Goal: Check status: Check status

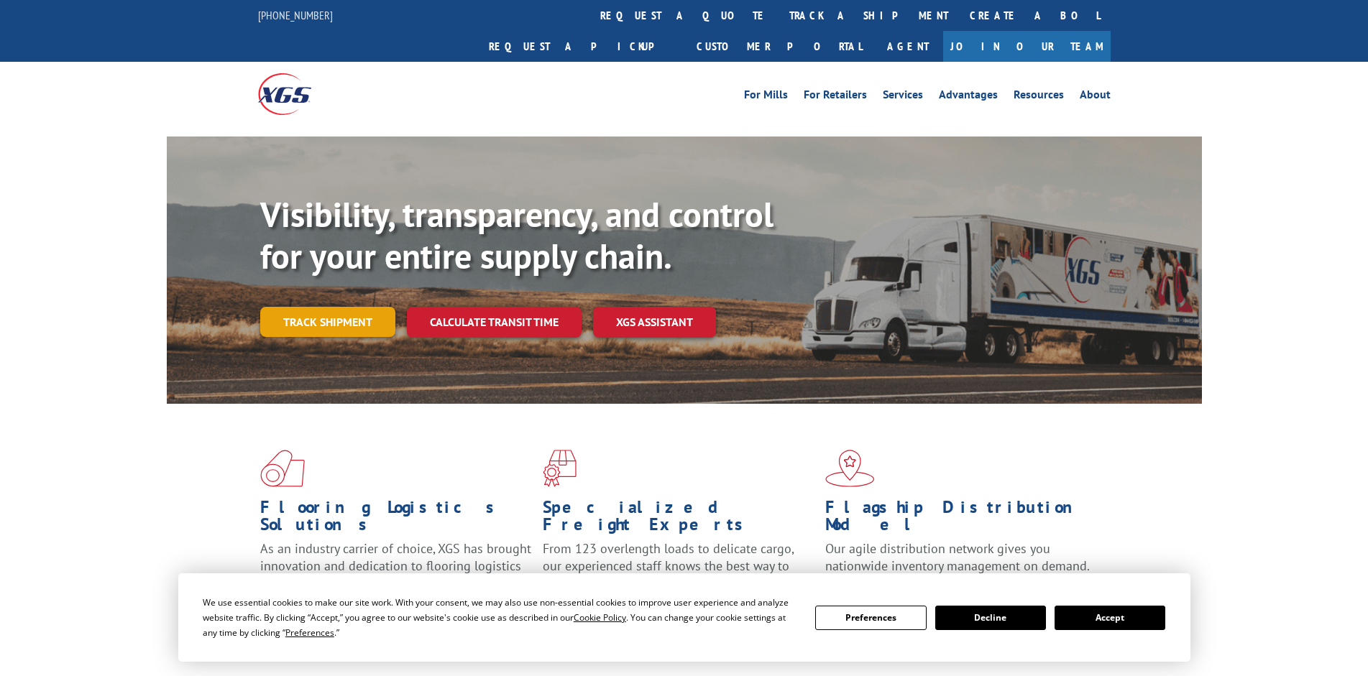
click at [321, 307] on link "Track shipment" at bounding box center [327, 322] width 135 height 30
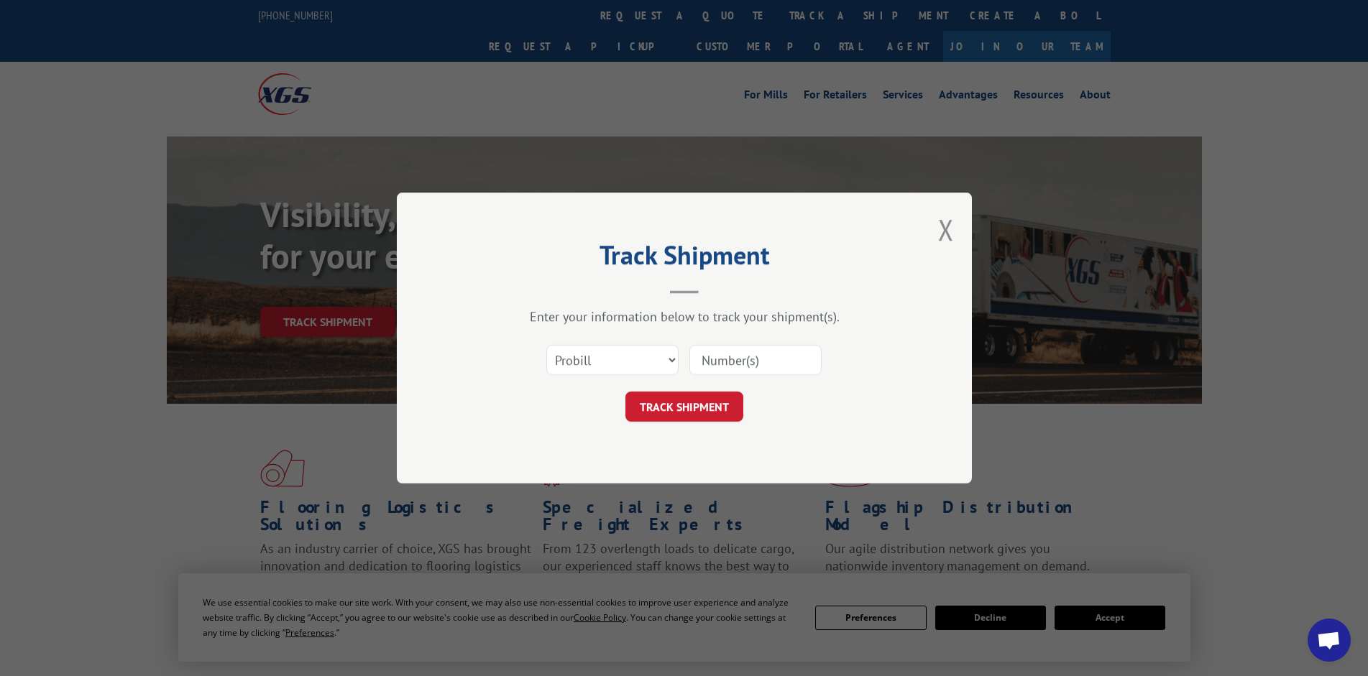
click at [727, 367] on input at bounding box center [755, 360] width 132 height 30
click at [706, 353] on input at bounding box center [755, 360] width 132 height 30
paste input "17496714"
type input "17496714"
click at [722, 409] on button "TRACK SHIPMENT" at bounding box center [684, 407] width 118 height 30
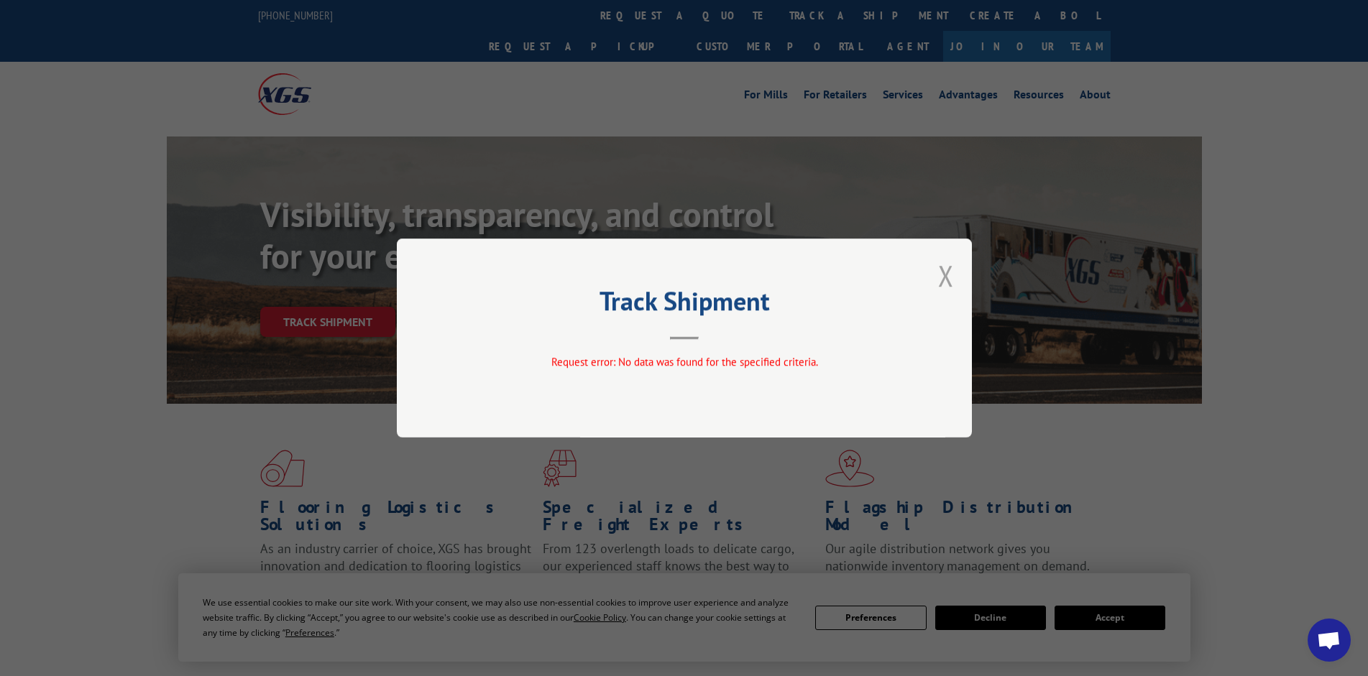
click at [944, 275] on button "Close modal" at bounding box center [946, 276] width 16 height 38
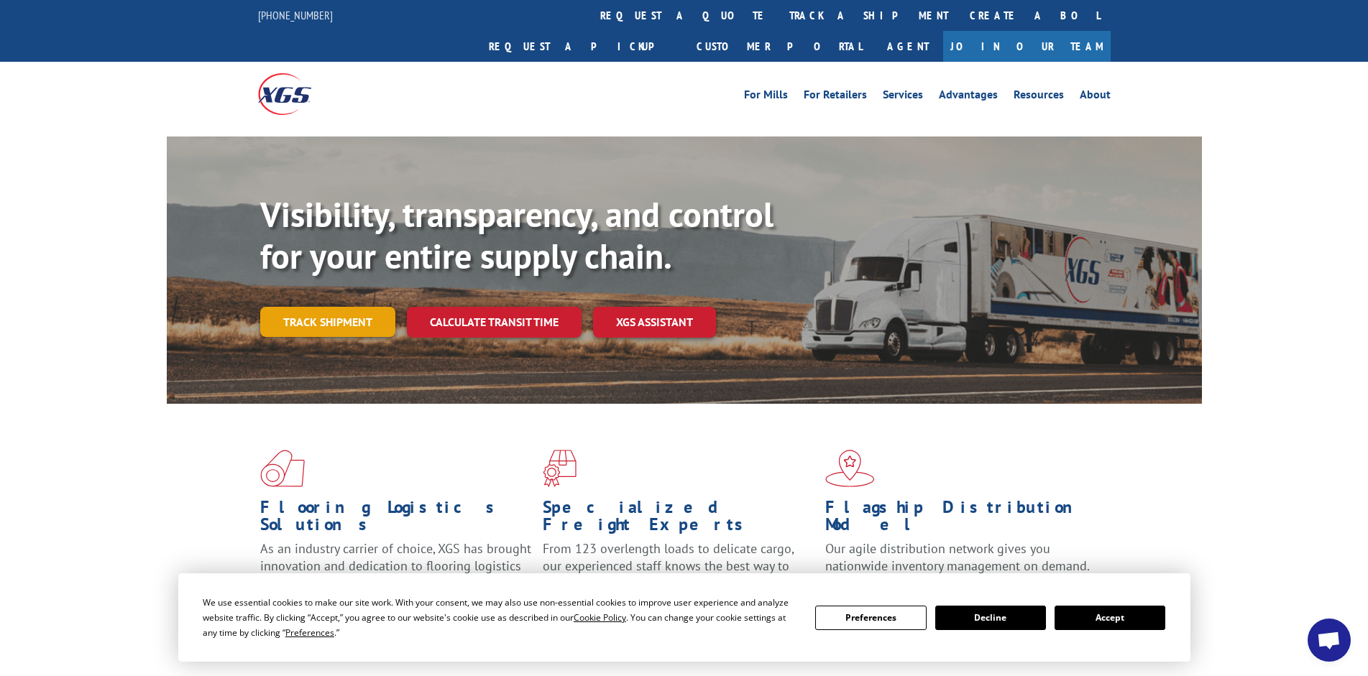
click at [351, 307] on link "Track shipment" at bounding box center [327, 322] width 135 height 30
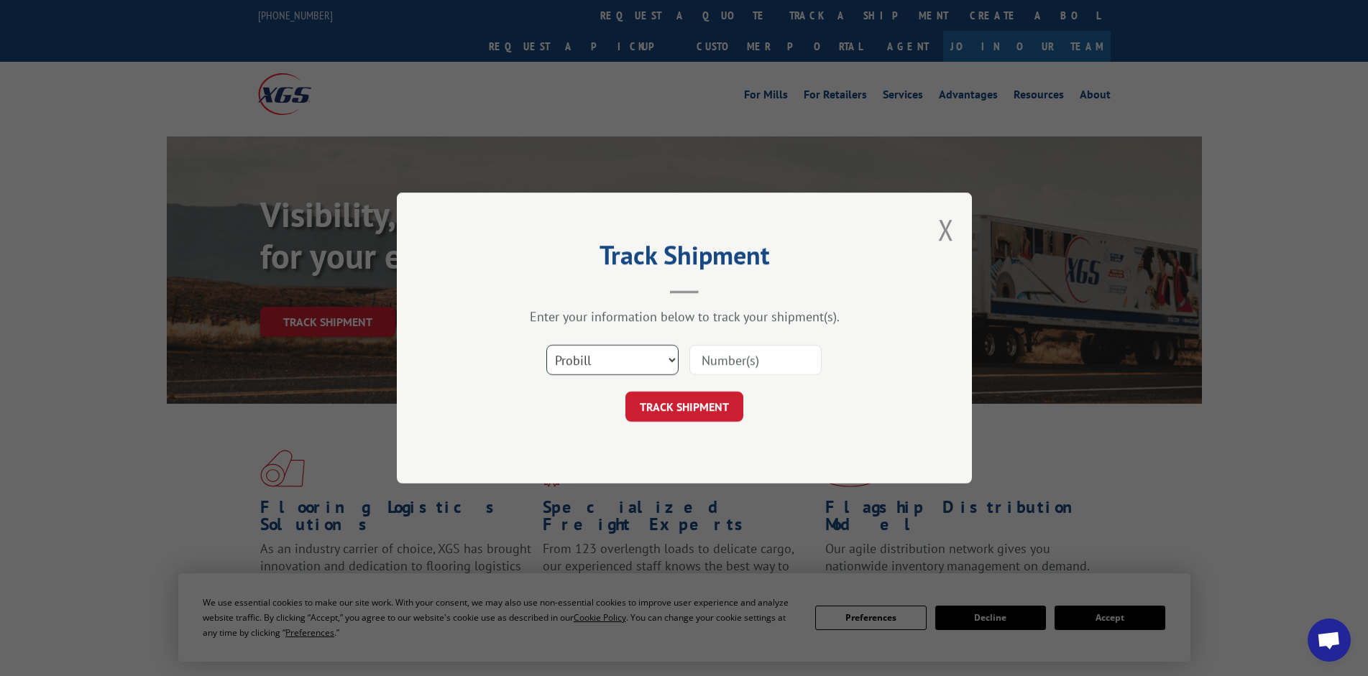
click at [635, 356] on select "Select category... Probill BOL PO" at bounding box center [612, 360] width 132 height 30
click at [582, 357] on select "Select category... Probill BOL PO" at bounding box center [612, 360] width 132 height 30
click at [546, 345] on select "Select category... Probill BOL PO" at bounding box center [612, 360] width 132 height 30
click at [712, 365] on input at bounding box center [755, 360] width 132 height 30
paste input "17496714"
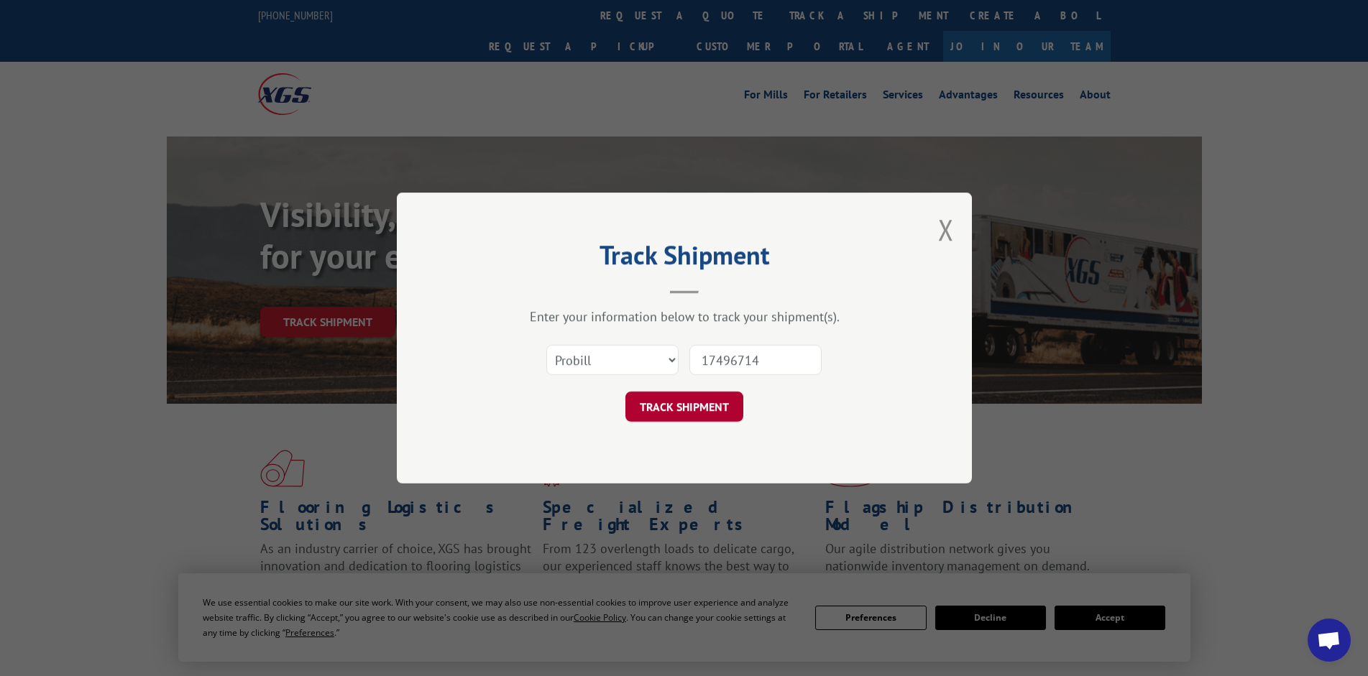
type input "17496714"
click at [714, 408] on button "TRACK SHIPMENT" at bounding box center [684, 407] width 118 height 30
